Goal: Transaction & Acquisition: Purchase product/service

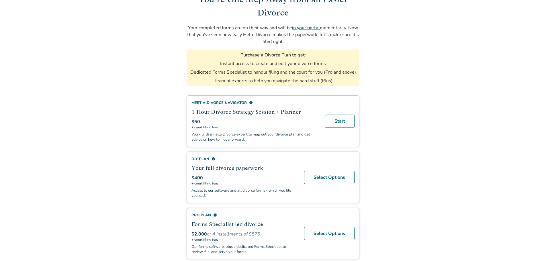
scroll to position [57, 0]
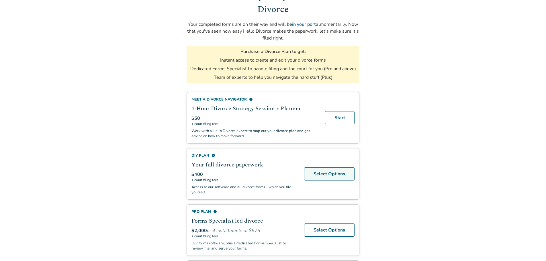
click at [319, 175] on link "Select Options" at bounding box center [329, 173] width 50 height 13
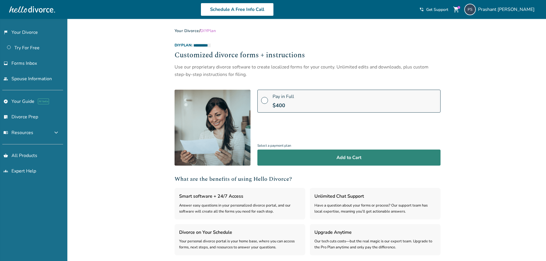
click at [300, 156] on button "Add to Cart" at bounding box center [349, 158] width 183 height 16
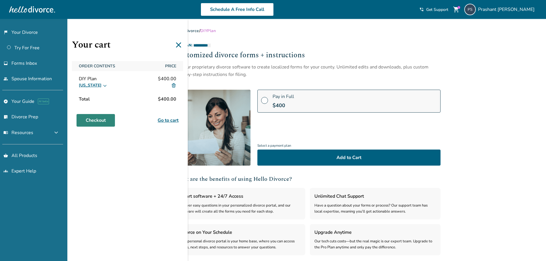
click at [101, 117] on link "Checkout" at bounding box center [96, 120] width 38 height 13
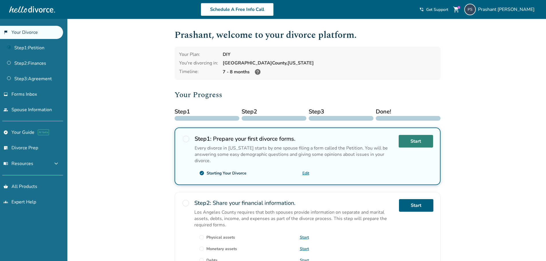
click at [423, 141] on link "Start" at bounding box center [416, 141] width 34 height 13
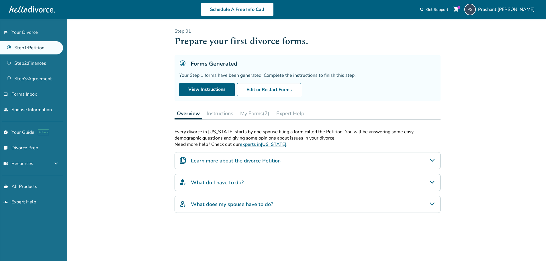
click at [220, 82] on div "Forms Generated Your Step 1 forms have been generated. Complete the instruction…" at bounding box center [308, 78] width 266 height 46
click at [219, 91] on link "View Instructions" at bounding box center [207, 89] width 56 height 13
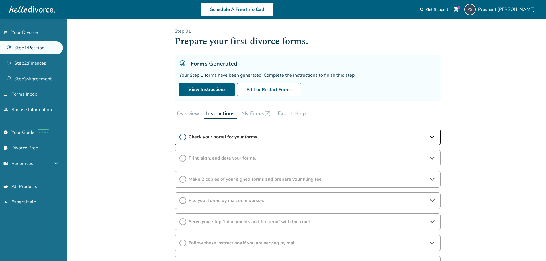
click at [182, 139] on icon at bounding box center [183, 137] width 7 height 7
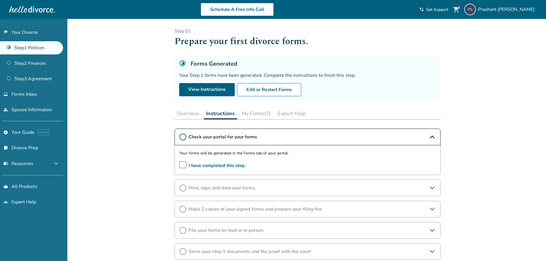
click at [250, 116] on button "My Forms (7)" at bounding box center [256, 113] width 34 height 11
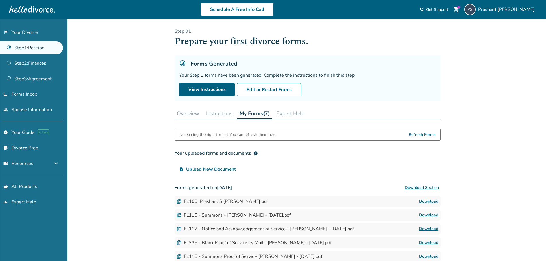
click at [415, 187] on button "Download Section" at bounding box center [422, 187] width 38 height 11
click at [227, 80] on div "Forms Generated Your Step 1 forms have been generated. Complete the instruction…" at bounding box center [308, 78] width 266 height 46
click at [219, 90] on link "View Instructions" at bounding box center [207, 89] width 56 height 13
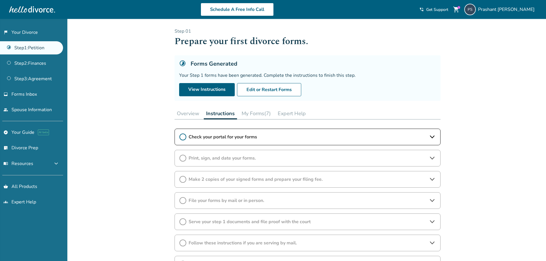
click at [184, 137] on icon at bounding box center [183, 137] width 7 height 7
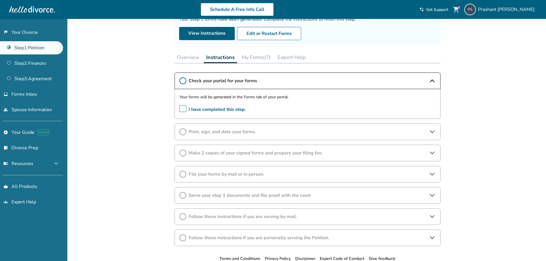
scroll to position [57, 0]
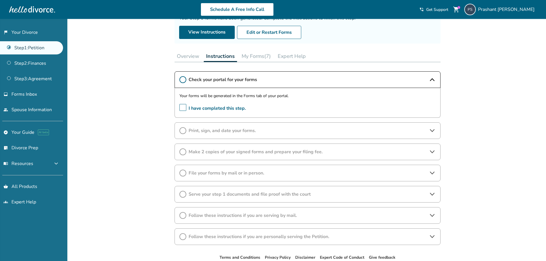
click at [247, 58] on button "My Forms (7)" at bounding box center [256, 55] width 34 height 11
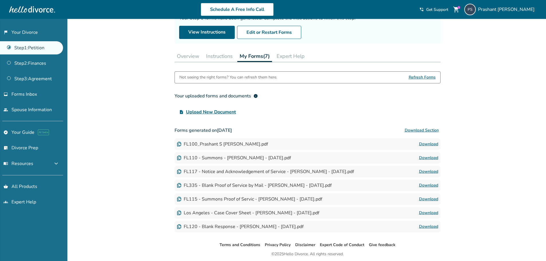
click at [231, 112] on span "Upload New Document" at bounding box center [211, 112] width 50 height 7
click at [0, 0] on input "upload_file Upload New Document" at bounding box center [0, 0] width 0 height 0
click at [216, 59] on button "Instructions" at bounding box center [219, 55] width 31 height 11
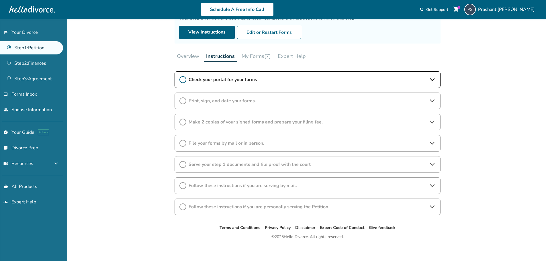
click at [184, 78] on icon at bounding box center [183, 79] width 7 height 7
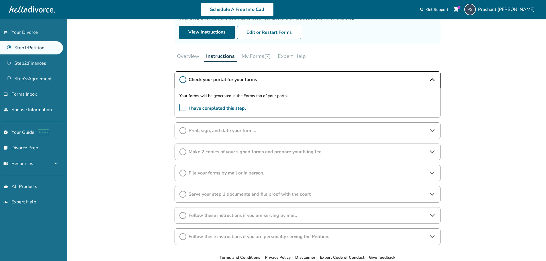
click at [185, 106] on span "I have completed this step." at bounding box center [213, 108] width 67 height 9
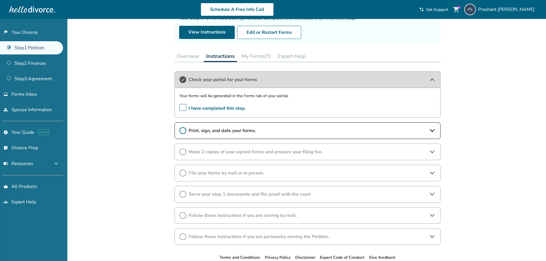
click at [200, 132] on span "Print, sign, and date your forms." at bounding box center [308, 131] width 238 height 6
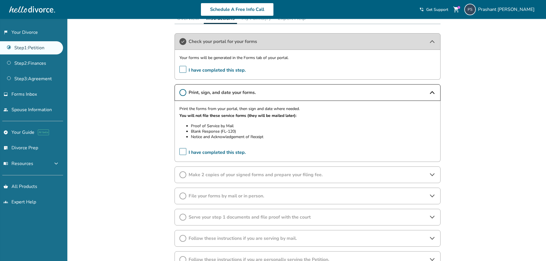
scroll to position [143, 0]
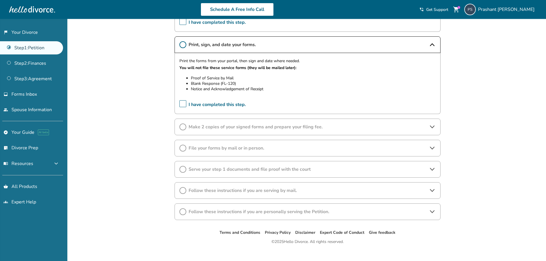
click at [188, 130] on div "Make 2 copies of your signed forms and prepare your filing fee." at bounding box center [308, 127] width 266 height 17
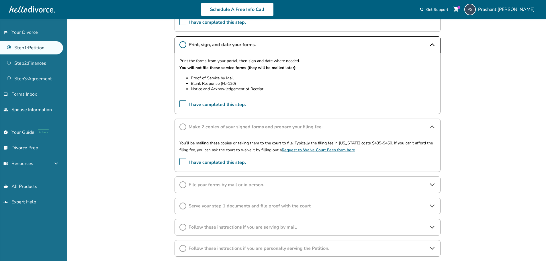
scroll to position [172, 0]
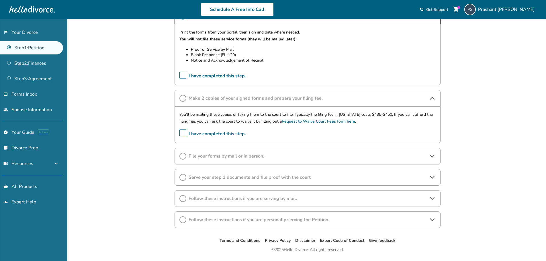
click at [184, 158] on icon at bounding box center [183, 156] width 7 height 7
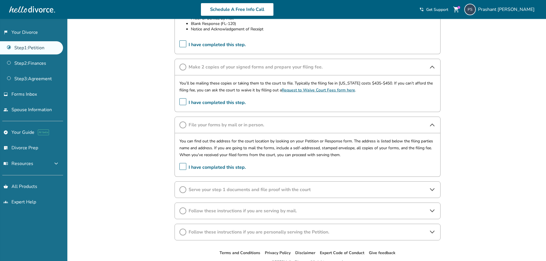
scroll to position [201, 0]
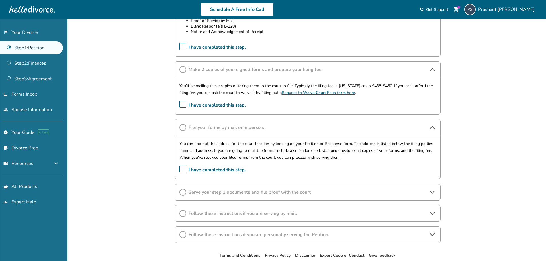
click at [204, 195] on span "Serve your step 1 documents and file proof with the court" at bounding box center [308, 192] width 238 height 6
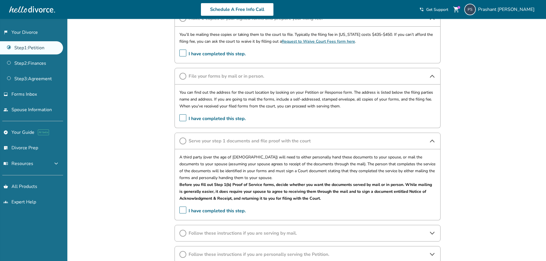
scroll to position [303, 0]
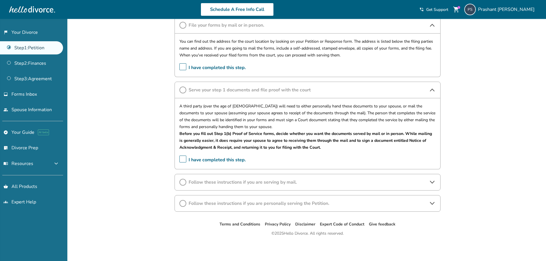
click at [281, 150] on p "Before you fill out Step 1(b) Proof of Service forms, decide whether you want t…" at bounding box center [308, 140] width 256 height 21
click at [255, 181] on span "Follow these instructions if you are serving by mail." at bounding box center [308, 182] width 238 height 6
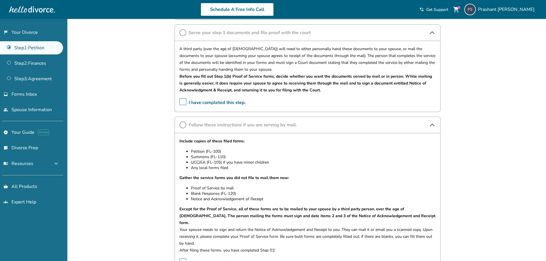
scroll to position [418, 0]
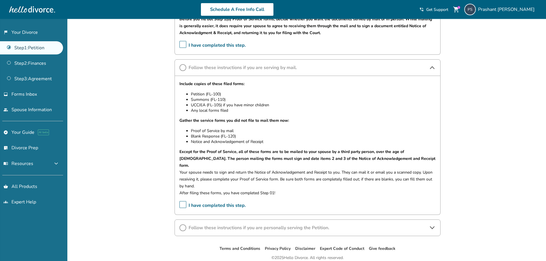
click at [241, 225] on span "Follow these instructions if you are personally serving the Petition." at bounding box center [308, 228] width 238 height 6
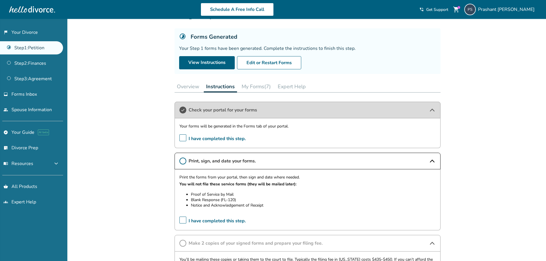
scroll to position [29, 0]
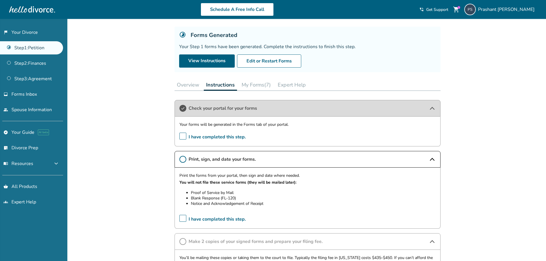
click at [265, 82] on button "My Forms (7)" at bounding box center [256, 84] width 34 height 11
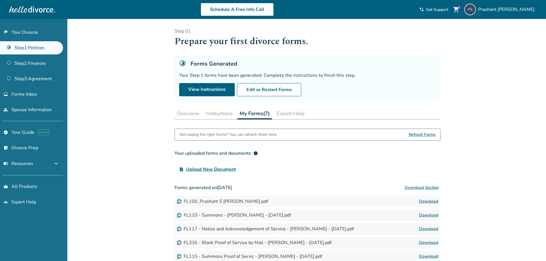
click at [294, 118] on button "Expert Help" at bounding box center [290, 113] width 33 height 11
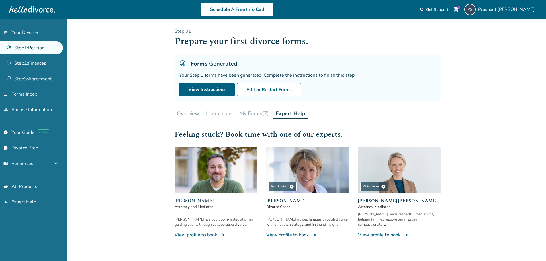
click at [244, 116] on button "My Forms (7)" at bounding box center [254, 113] width 34 height 11
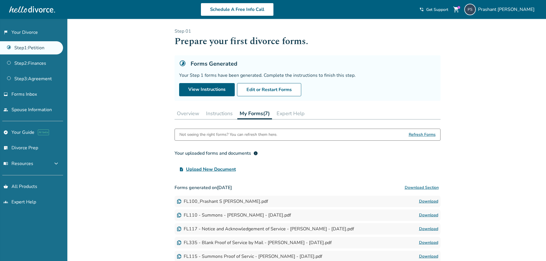
click at [225, 118] on button "Instructions" at bounding box center [219, 113] width 31 height 11
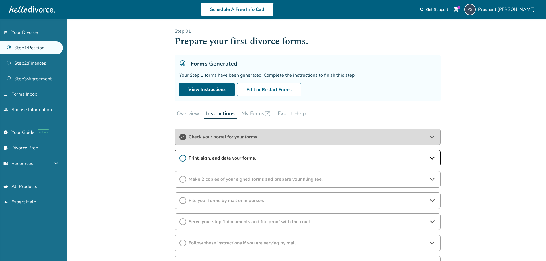
click at [247, 115] on button "My Forms (7)" at bounding box center [256, 113] width 34 height 11
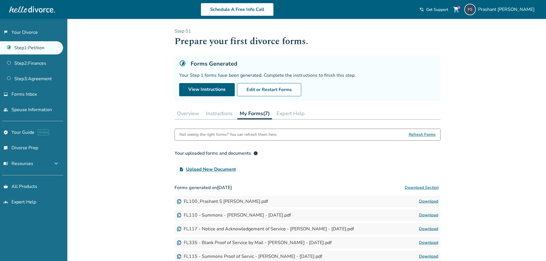
click at [226, 112] on button "Instructions" at bounding box center [219, 113] width 31 height 11
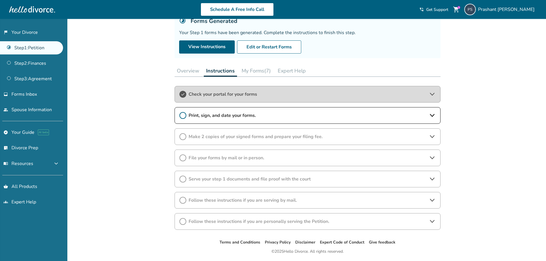
scroll to position [57, 0]
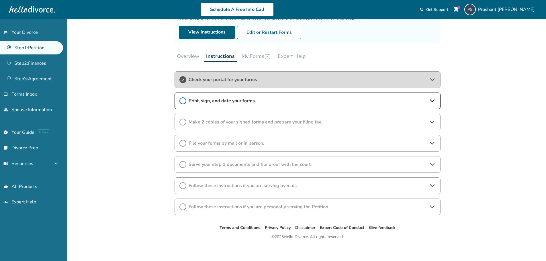
click at [182, 101] on icon at bounding box center [183, 100] width 7 height 7
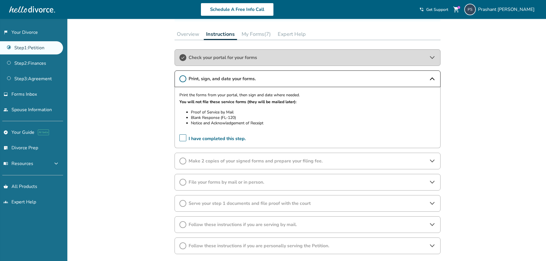
scroll to position [122, 0]
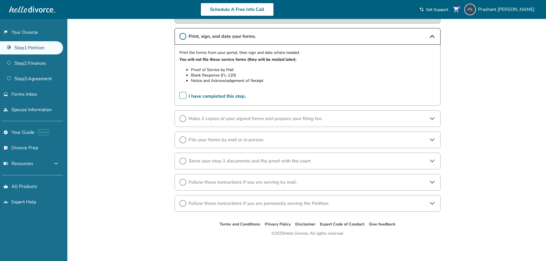
click at [196, 116] on span "Make 2 copies of your signed forms and prepare your filing fee." at bounding box center [308, 119] width 238 height 6
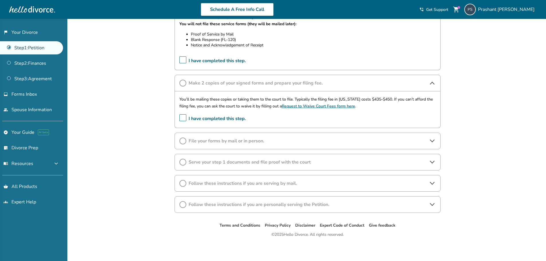
scroll to position [159, 0]
click at [184, 144] on div "File your forms by mail or in person." at bounding box center [308, 140] width 266 height 17
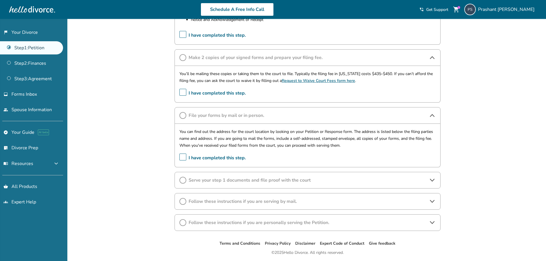
scroll to position [202, 0]
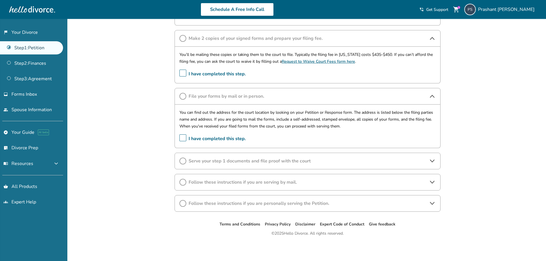
click at [258, 162] on span "Serve your step 1 documents and file proof with the court" at bounding box center [308, 161] width 238 height 6
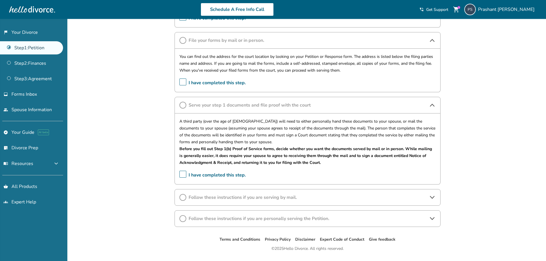
scroll to position [273, 0]
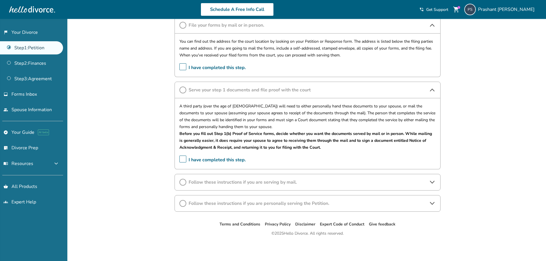
click at [223, 184] on span "Follow these instructions if you are serving by mail." at bounding box center [308, 182] width 238 height 6
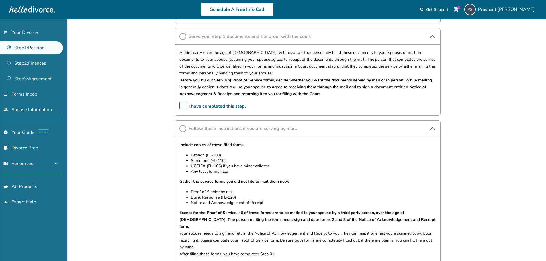
scroll to position [388, 0]
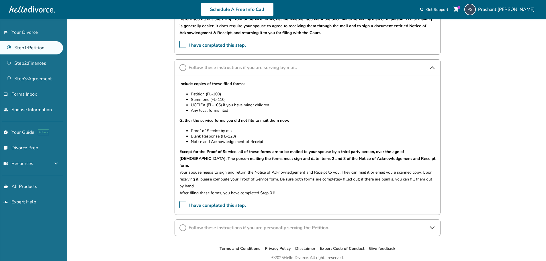
click at [256, 225] on span "Follow these instructions if you are personally serving the Petition." at bounding box center [308, 228] width 238 height 6
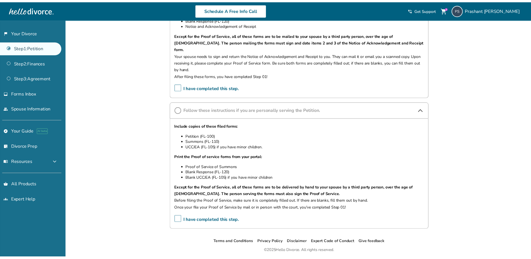
scroll to position [518, 0]
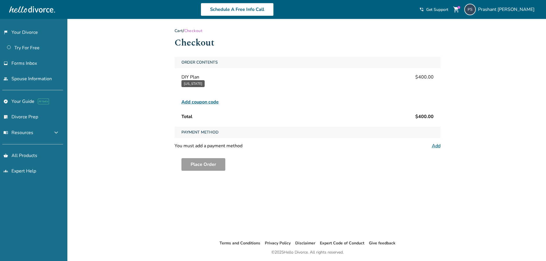
click at [435, 146] on link "Add" at bounding box center [436, 146] width 9 height 6
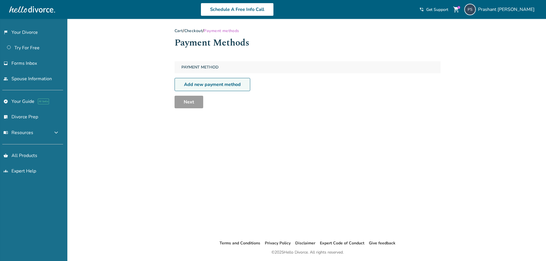
click at [212, 80] on link "Add new payment method" at bounding box center [213, 84] width 76 height 13
select select "**"
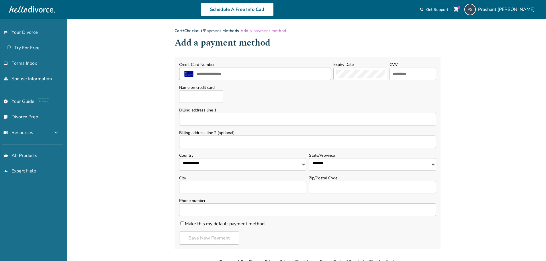
click at [214, 75] on input "text" at bounding box center [262, 73] width 132 height 7
type input "**********"
click at [397, 73] on input "text" at bounding box center [412, 73] width 41 height 7
type input "***"
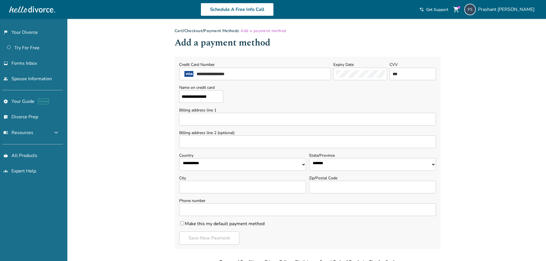
click at [219, 120] on input "Billing address line 1" at bounding box center [307, 119] width 257 height 13
type input "**********"
select select "**"
type input "**********"
type input "*****"
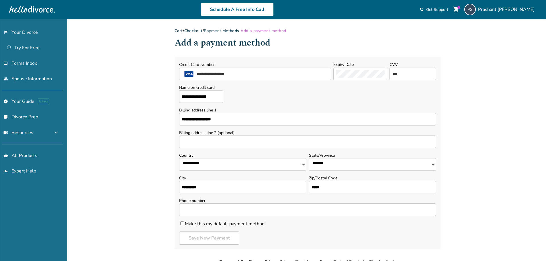
type input "**********"
click at [145, 149] on div "**********" at bounding box center [273, 159] width 546 height 280
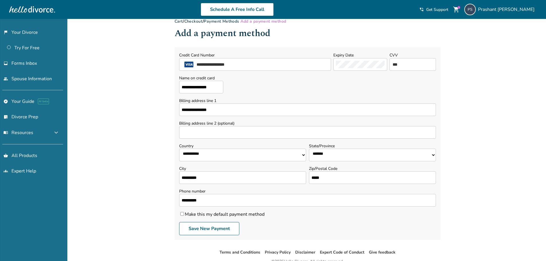
scroll to position [9, 0]
click at [216, 230] on button "Save New Payment" at bounding box center [209, 229] width 60 height 13
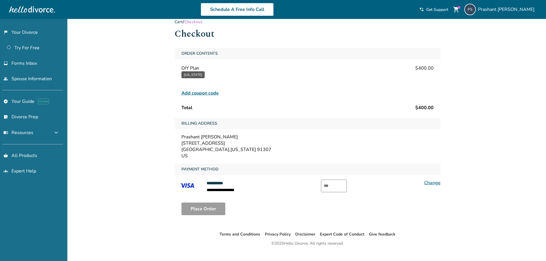
click at [328, 186] on input "text" at bounding box center [334, 186] width 26 height 13
type input "***"
click at [218, 217] on div "Place Order" at bounding box center [308, 209] width 266 height 22
click at [215, 211] on button "Place Order" at bounding box center [204, 209] width 44 height 13
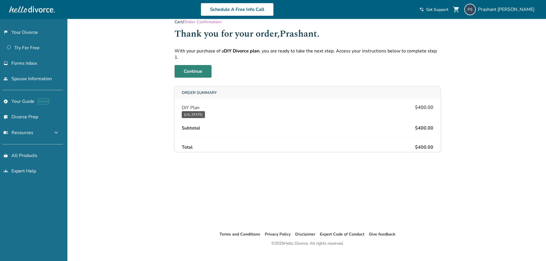
click at [205, 66] on link "Continue" at bounding box center [193, 71] width 37 height 13
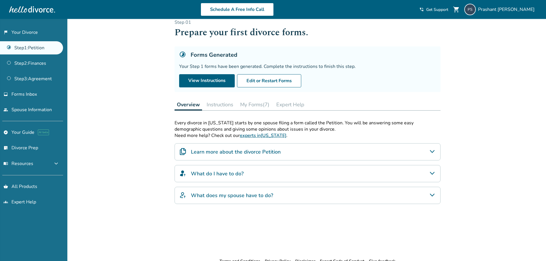
click at [217, 106] on button "Instructions" at bounding box center [219, 104] width 31 height 11
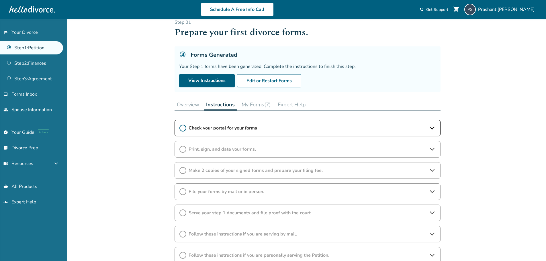
click at [181, 129] on icon at bounding box center [183, 128] width 7 height 7
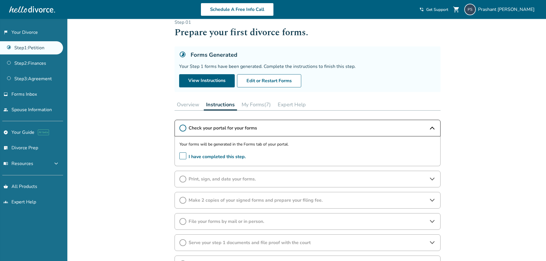
click at [254, 106] on button "My Forms (7)" at bounding box center [256, 104] width 34 height 11
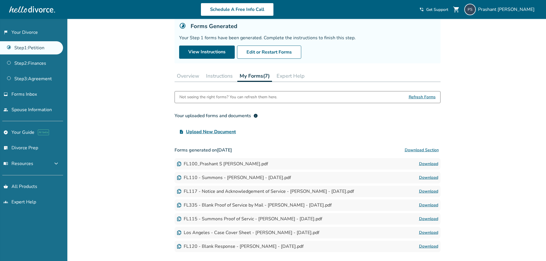
scroll to position [66, 0]
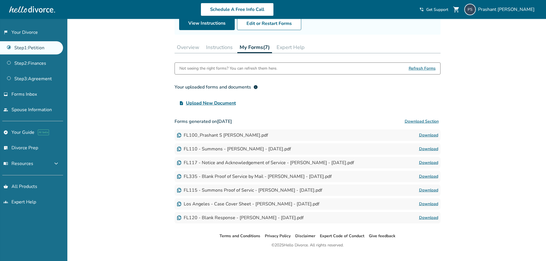
click at [232, 48] on button "Instructions" at bounding box center [219, 47] width 31 height 11
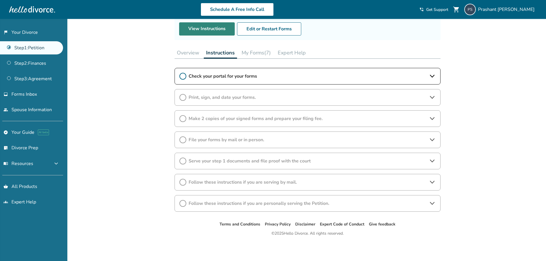
scroll to position [61, 0]
click at [182, 76] on icon at bounding box center [183, 76] width 7 height 7
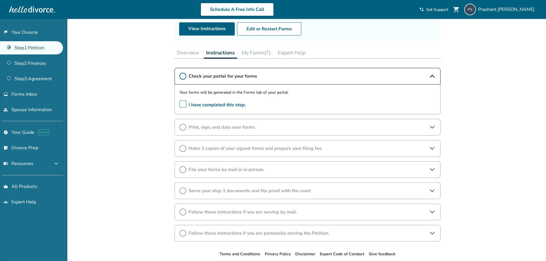
click at [182, 105] on span "I have completed this step." at bounding box center [213, 105] width 67 height 9
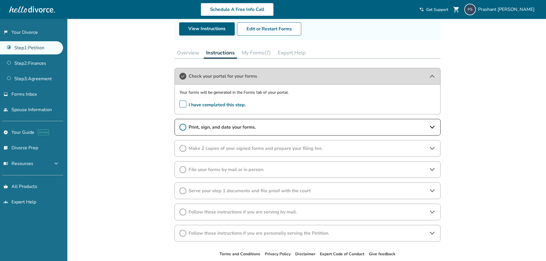
click at [184, 128] on icon at bounding box center [183, 127] width 7 height 7
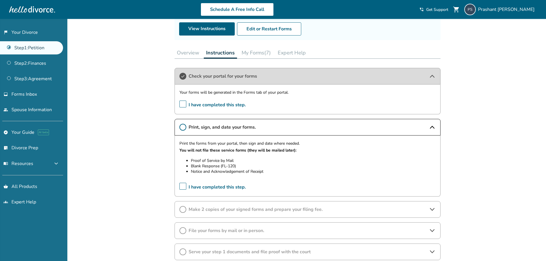
click at [185, 210] on icon at bounding box center [183, 209] width 7 height 7
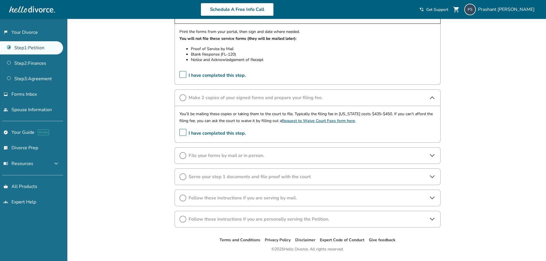
scroll to position [131, 0]
